Goal: Communication & Community: Answer question/provide support

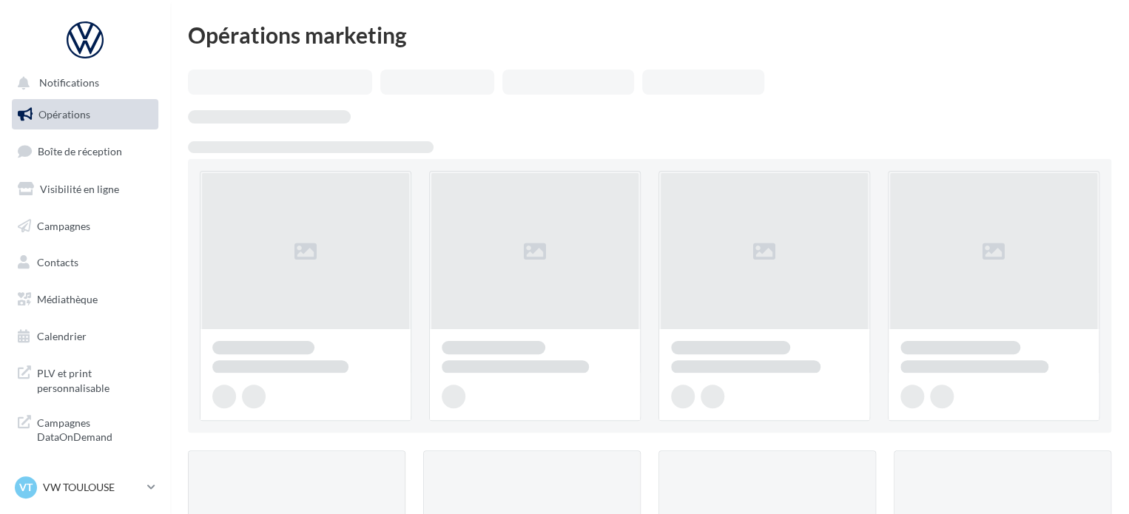
click at [84, 159] on link "Boîte de réception" at bounding box center [85, 151] width 152 height 32
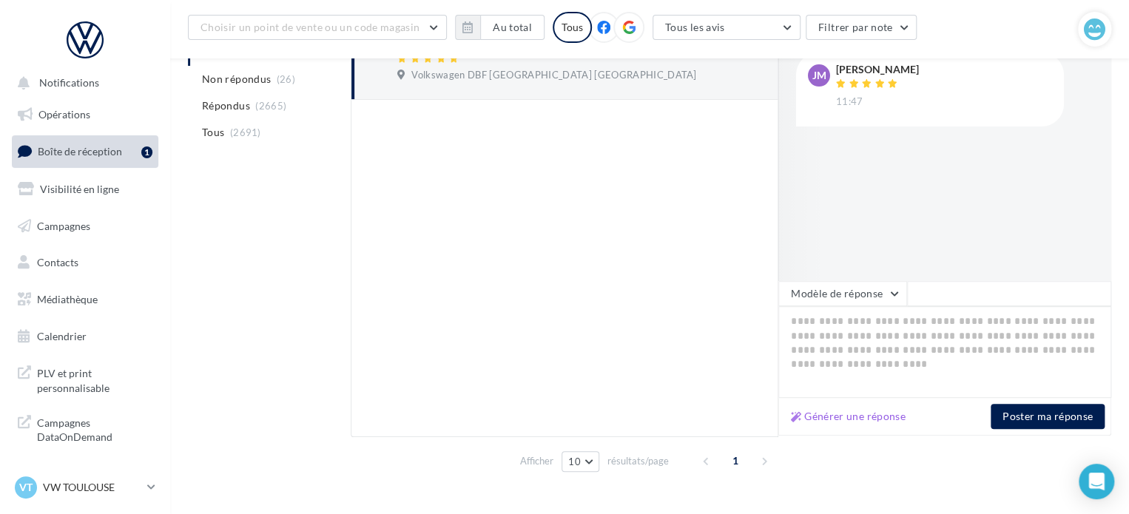
scroll to position [231, 0]
click at [841, 414] on button "Générer une réponse" at bounding box center [848, 416] width 127 height 18
type textarea "**********"
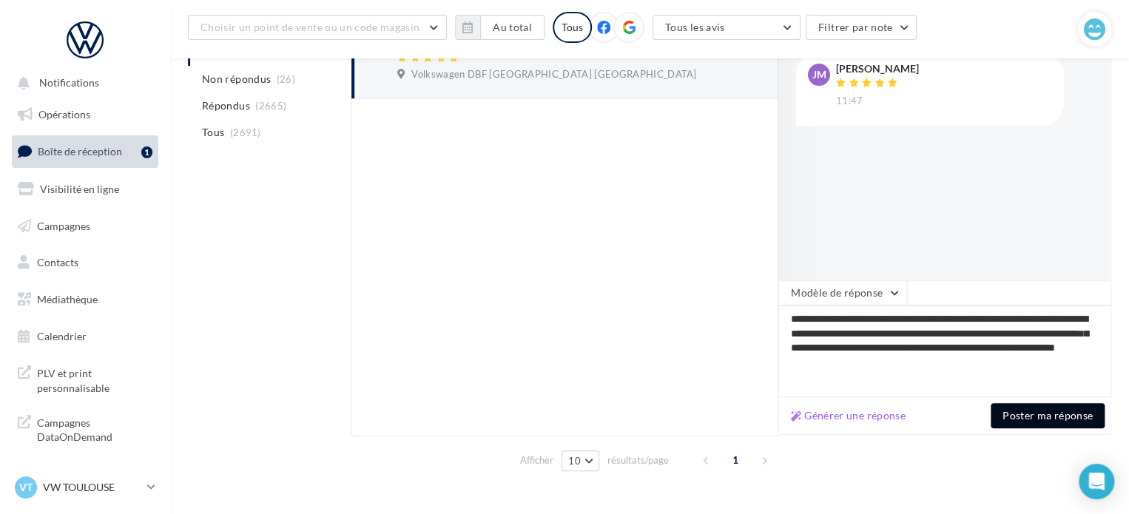
click at [1021, 419] on button "Poster ma réponse" at bounding box center [1048, 415] width 114 height 25
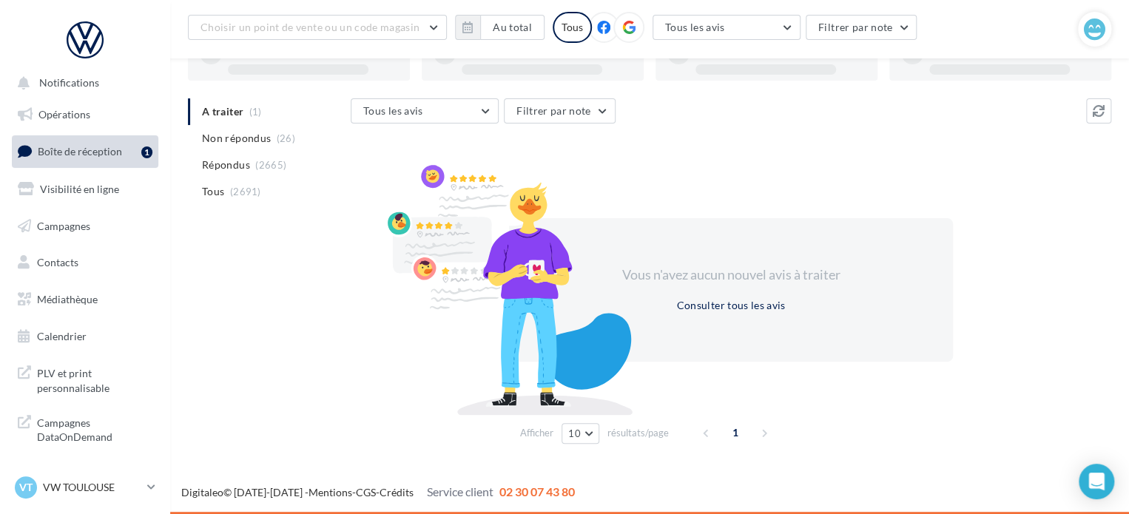
scroll to position [114, 0]
